Goal: Information Seeking & Learning: Learn about a topic

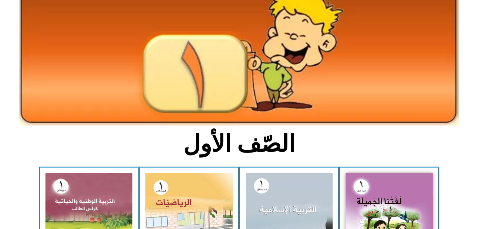
scroll to position [72, 0]
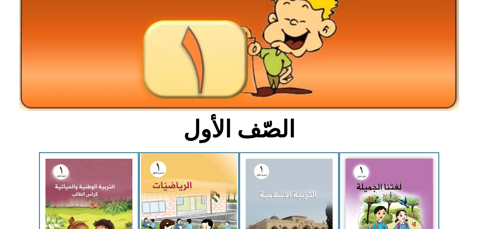
click at [190, 183] on img at bounding box center [189, 213] width 96 height 120
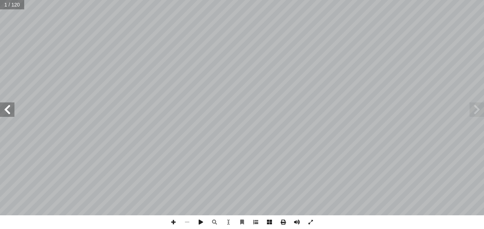
click at [256, 222] on span at bounding box center [256, 223] width 14 height 14
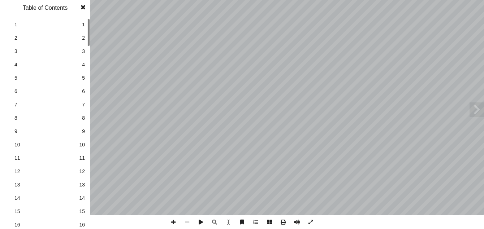
click at [88, 61] on div "1 1 2 2 3 3 4 4 5 5 6 6 7 7 8 8 9 9 10 10 11 11 12 12 13 13 14 14 15 15 16 16 1…" at bounding box center [45, 123] width 90 height 211
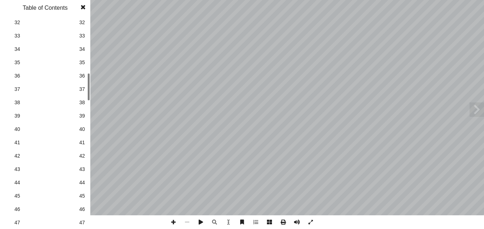
click at [85, 81] on div "1 1 2 2 3 3 4 4 5 5 6 6 7 7 8 8 9 9 10 10 11 11 12 12 13 13 14 14 15 15 16 16 1…" at bounding box center [45, 123] width 90 height 211
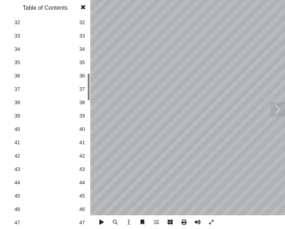
click at [81, 180] on span "44" at bounding box center [82, 183] width 6 height 8
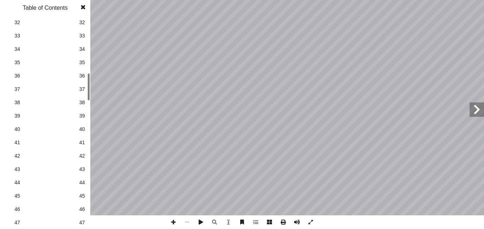
click at [83, 4] on span at bounding box center [83, 7] width 13 height 14
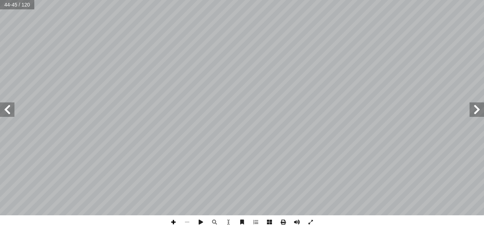
click at [172, 221] on span at bounding box center [173, 223] width 14 height 14
click at [186, 221] on span at bounding box center [187, 223] width 14 height 14
click at [171, 223] on span at bounding box center [173, 223] width 14 height 14
click at [5, 111] on span at bounding box center [7, 110] width 14 height 14
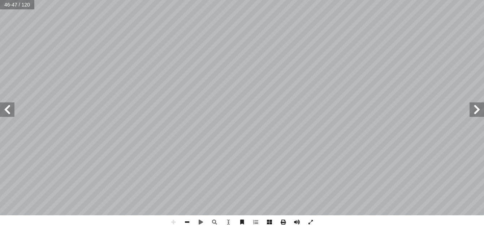
click at [185, 220] on span at bounding box center [187, 223] width 14 height 14
click at [186, 223] on span at bounding box center [187, 223] width 14 height 14
click at [9, 113] on span at bounding box center [7, 110] width 14 height 14
click at [173, 223] on span at bounding box center [173, 223] width 14 height 14
click at [119, 223] on div "42 . ٨ من 3 حتى َ عداد أ � ال ُ كتب أ ا و ً ا َّ ي ِ د ُ صاع َ ت ُّ د ُ ع أ ا .…" at bounding box center [242, 114] width 484 height 229
